Goal: Task Accomplishment & Management: Use online tool/utility

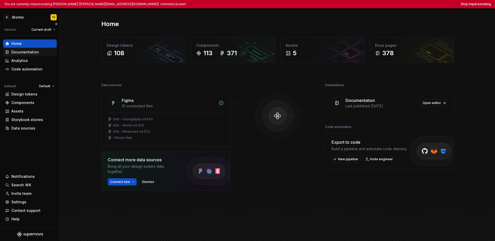
click at [25, 53] on div "Documentation" at bounding box center [25, 51] width 28 height 5
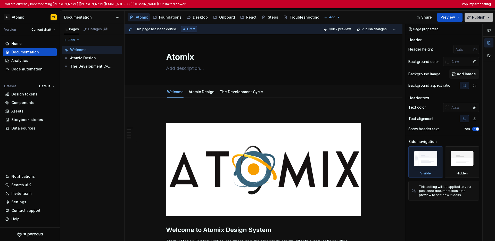
click at [491, 18] on button "Publish" at bounding box center [478, 17] width 28 height 9
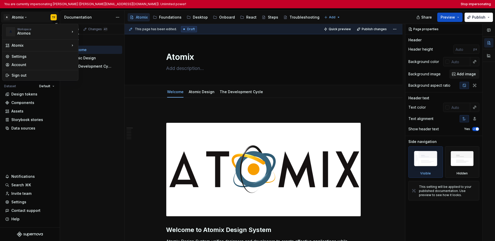
click at [16, 18] on html "You are currently impersonating [PERSON_NAME] ([PERSON_NAME][EMAIL_ADDRESS][DOM…" at bounding box center [247, 120] width 495 height 241
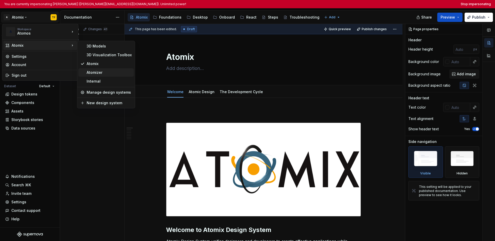
click at [97, 73] on div "Atomizer" at bounding box center [109, 72] width 45 height 5
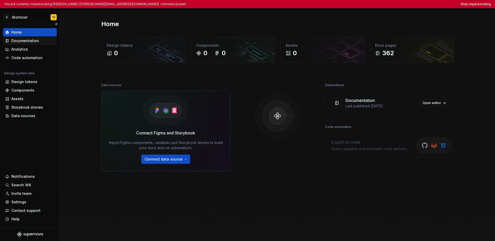
click at [27, 41] on div "Documentation" at bounding box center [25, 40] width 28 height 5
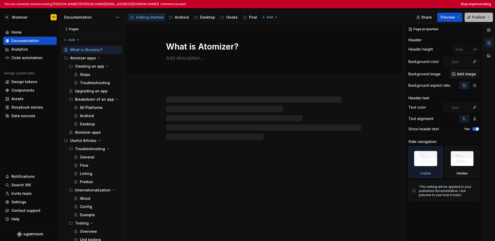
click at [485, 17] on span "Publish" at bounding box center [478, 17] width 13 height 5
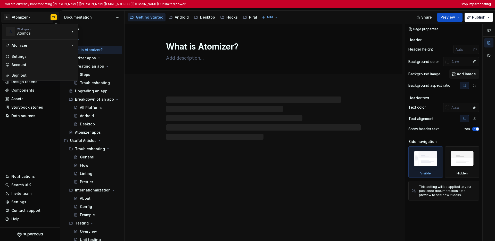
click at [13, 17] on html "You are currently impersonating [PERSON_NAME] ([PERSON_NAME][EMAIL_ADDRESS][DOM…" at bounding box center [247, 120] width 495 height 241
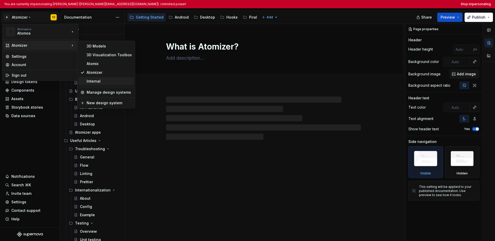
click at [96, 81] on div "Internal" at bounding box center [109, 81] width 45 height 5
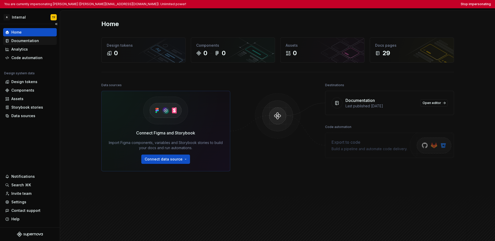
click at [33, 42] on div "Documentation" at bounding box center [25, 40] width 28 height 5
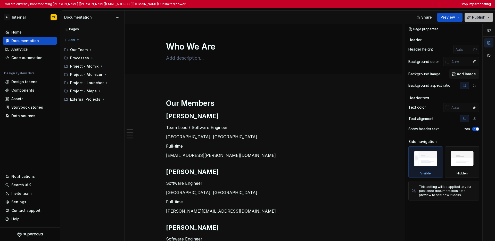
click at [487, 20] on button "Publish" at bounding box center [478, 17] width 28 height 9
click at [349, 18] on div at bounding box center [270, 17] width 293 height 13
click at [12, 16] on html "You are currently impersonating [PERSON_NAME] ([PERSON_NAME][EMAIL_ADDRESS][DOM…" at bounding box center [247, 120] width 495 height 241
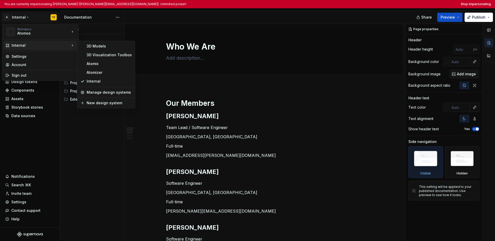
click at [27, 152] on html "You are currently impersonating [PERSON_NAME] ([PERSON_NAME][EMAIL_ADDRESS][DOM…" at bounding box center [247, 120] width 495 height 241
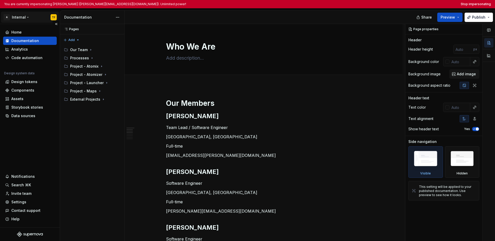
click at [25, 20] on html "You are currently impersonating [PERSON_NAME] ([PERSON_NAME][EMAIL_ADDRESS][DOM…" at bounding box center [247, 120] width 495 height 241
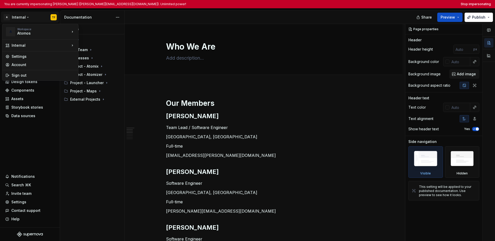
type textarea "*"
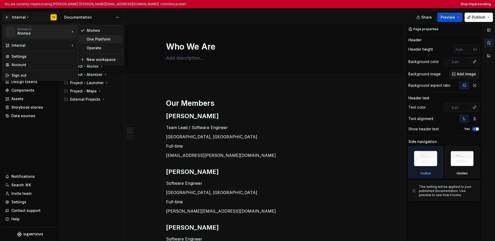
click at [94, 37] on div "One Platform" at bounding box center [103, 39] width 33 height 5
